Goal: Transaction & Acquisition: Purchase product/service

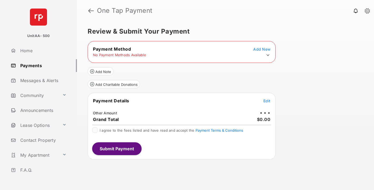
click at [268, 55] on icon at bounding box center [268, 55] width 5 height 5
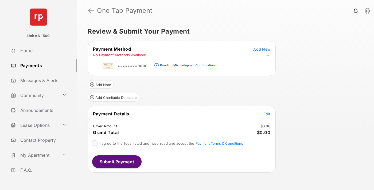
click at [186, 64] on div "Pending Micro-deposit Confirmation" at bounding box center [187, 66] width 55 height 4
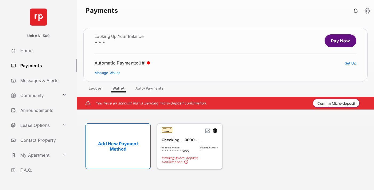
click at [336, 103] on button "Confirm Micro-deposit" at bounding box center [336, 103] width 47 height 9
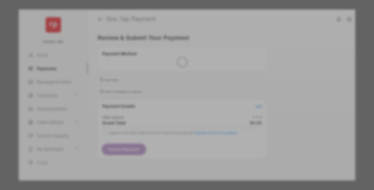
click at [177, 87] on div "Other Amount" at bounding box center [177, 90] width 87 height 9
type input "****"
click at [169, 135] on button "Save" at bounding box center [168, 141] width 27 height 13
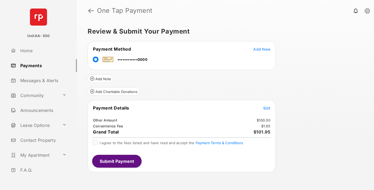
click at [267, 108] on span "Edit" at bounding box center [266, 108] width 7 height 5
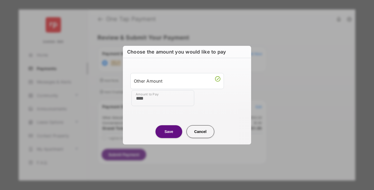
click at [169, 132] on button "Save" at bounding box center [168, 132] width 27 height 13
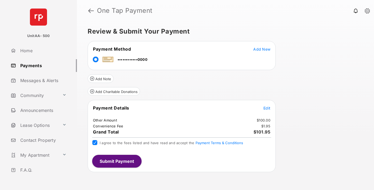
click at [116, 161] on button "Submit Payment" at bounding box center [116, 161] width 49 height 13
